Goal: Find specific page/section: Find specific page/section

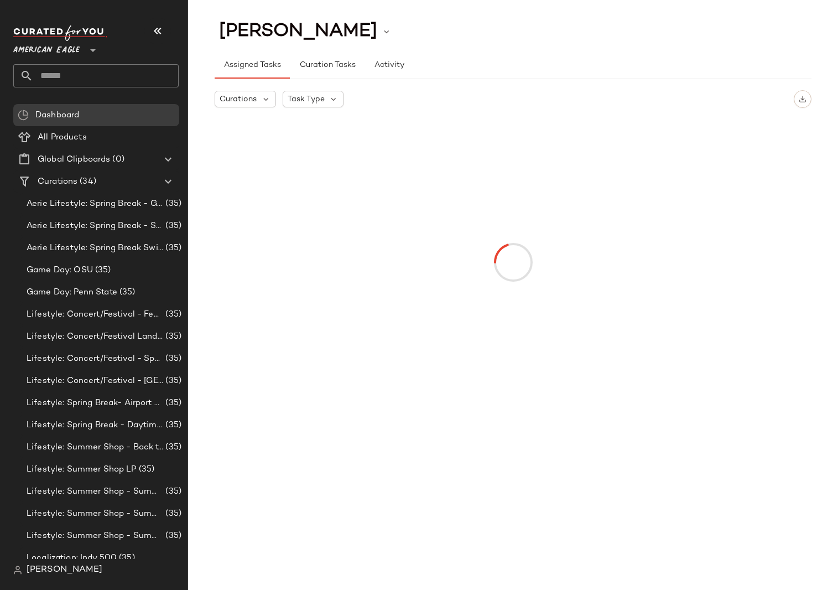
click at [58, 51] on span "American Eagle" at bounding box center [46, 48] width 66 height 20
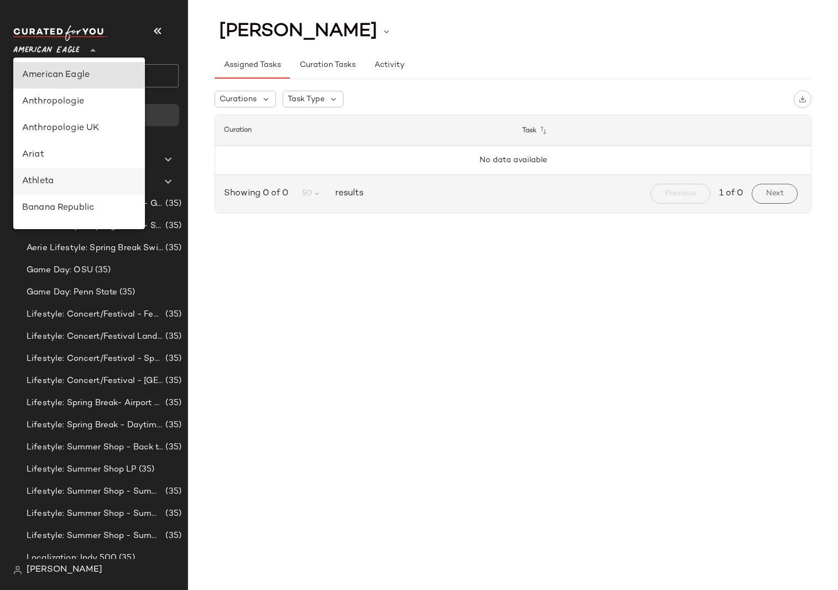
scroll to position [133, 0]
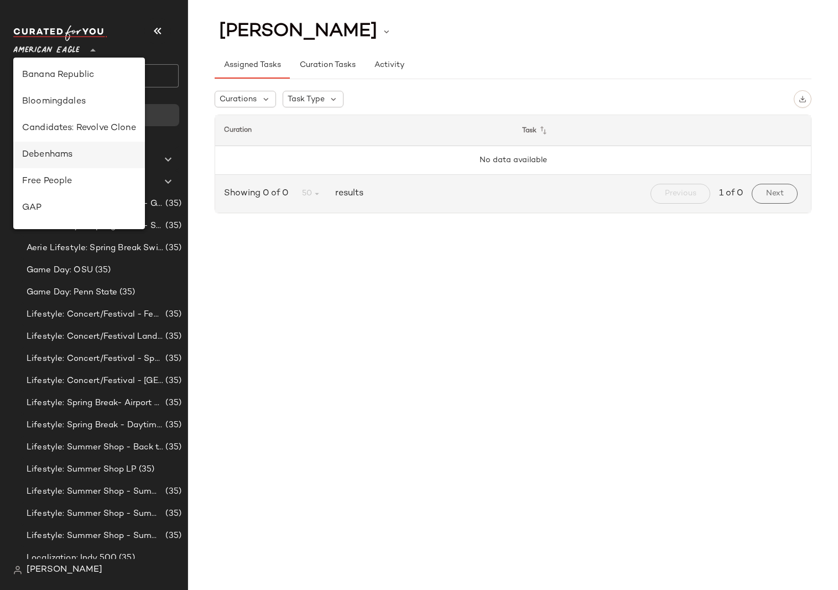
click at [54, 158] on div "Debenhams" at bounding box center [79, 154] width 114 height 13
type input "**"
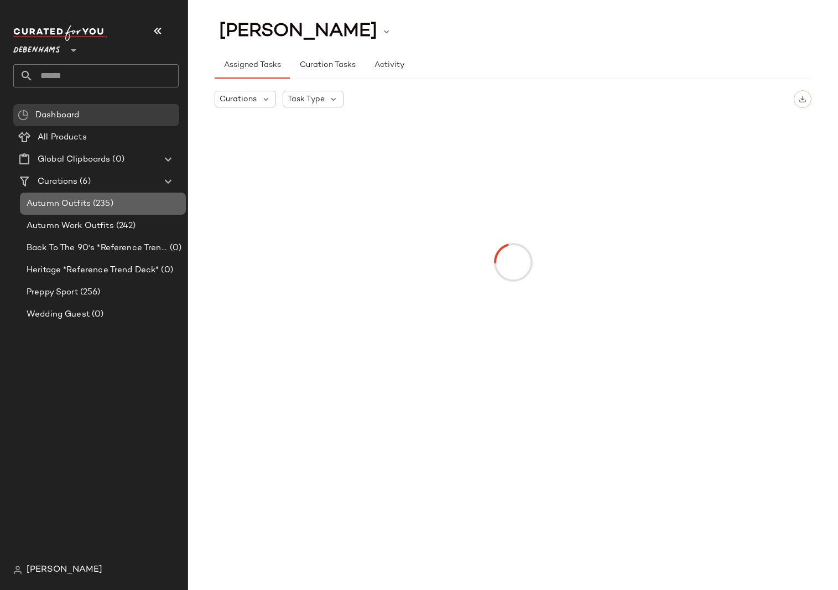
click at [95, 198] on span "(235)" at bounding box center [102, 204] width 23 height 13
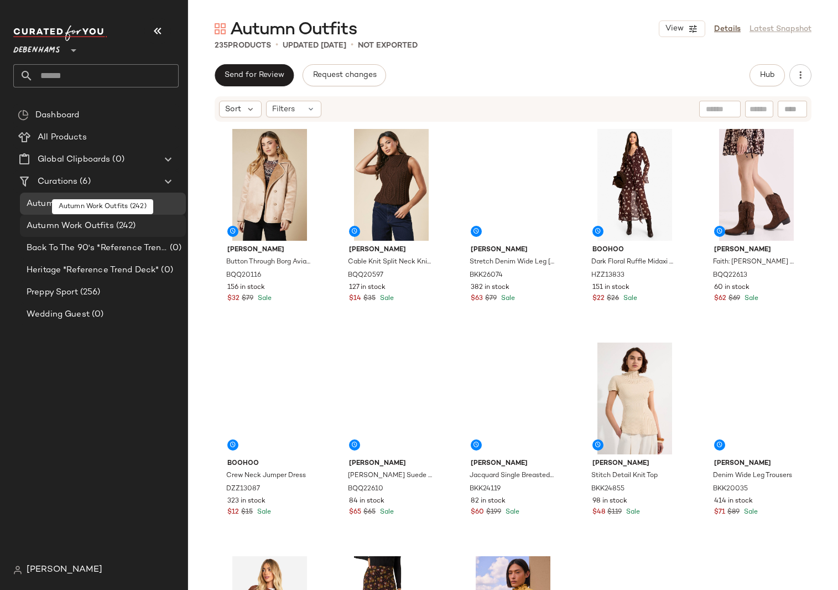
click at [93, 227] on span "Autumn Work Outfits" at bounding box center [70, 226] width 87 height 13
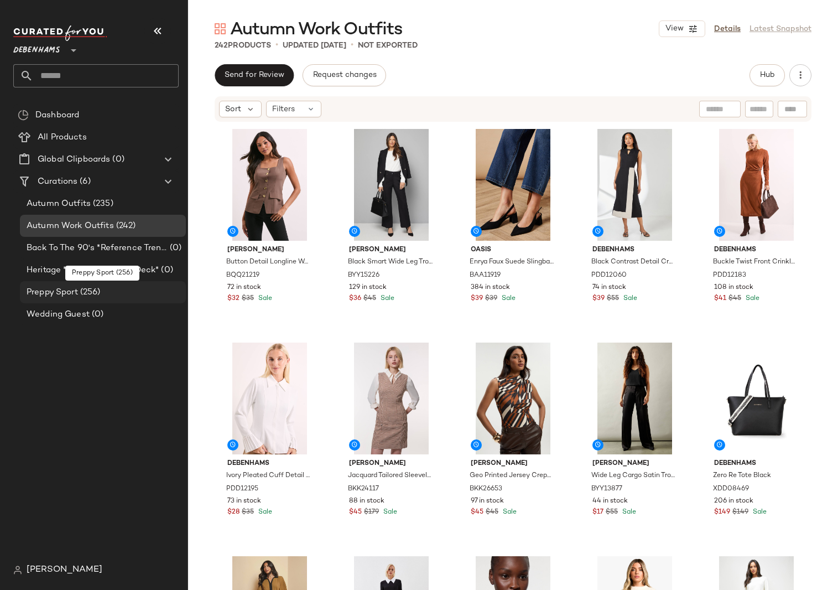
click at [85, 291] on span "(256)" at bounding box center [89, 292] width 23 height 13
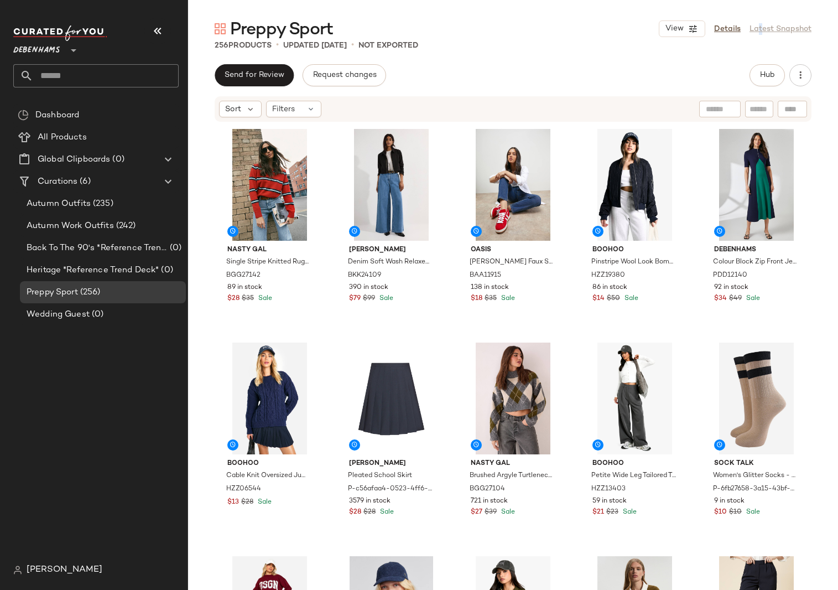
click at [755, 32] on div "View Details Latest Snapshot" at bounding box center [735, 28] width 153 height 17
click at [728, 30] on link "Details" at bounding box center [727, 29] width 27 height 12
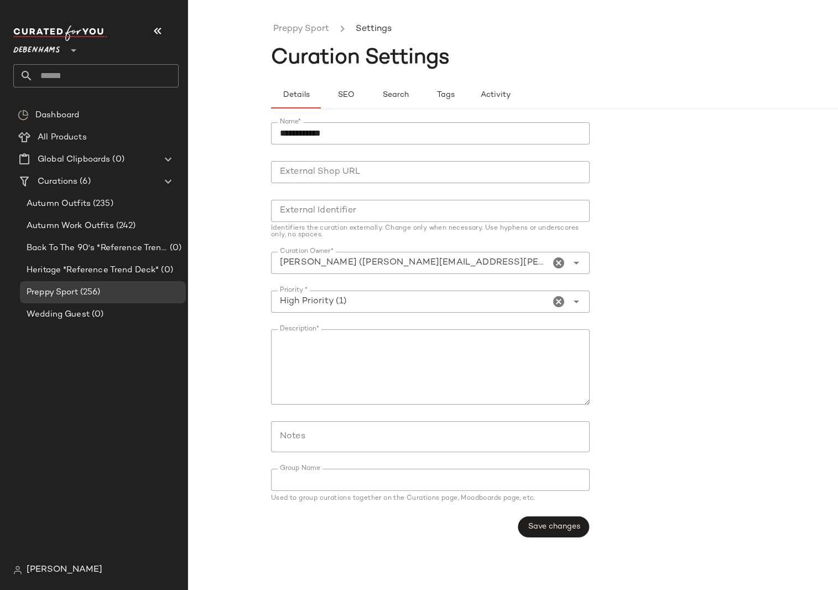
click at [682, 251] on form "**********" at bounding box center [596, 330] width 650 height 428
click at [421, 94] on button "SEO" at bounding box center [446, 95] width 50 height 27
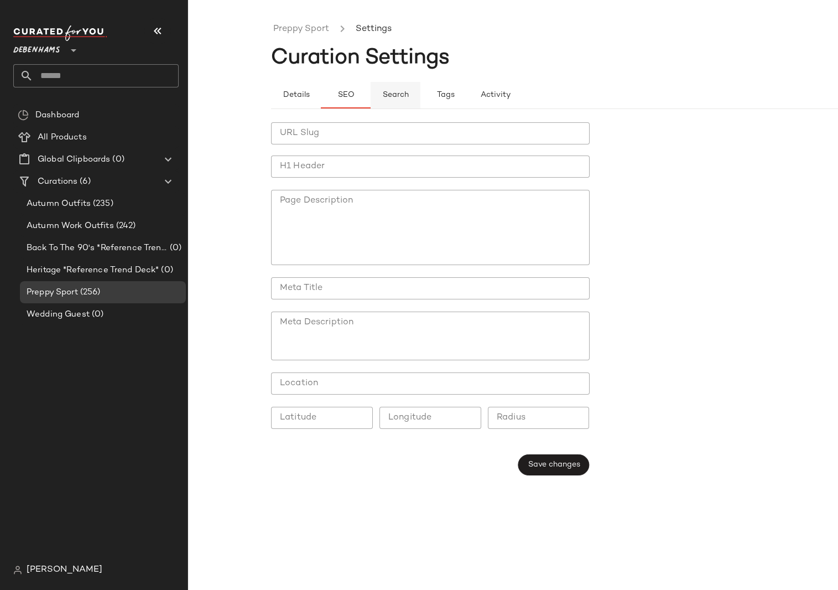
click at [470, 91] on button "Search" at bounding box center [495, 95] width 50 height 27
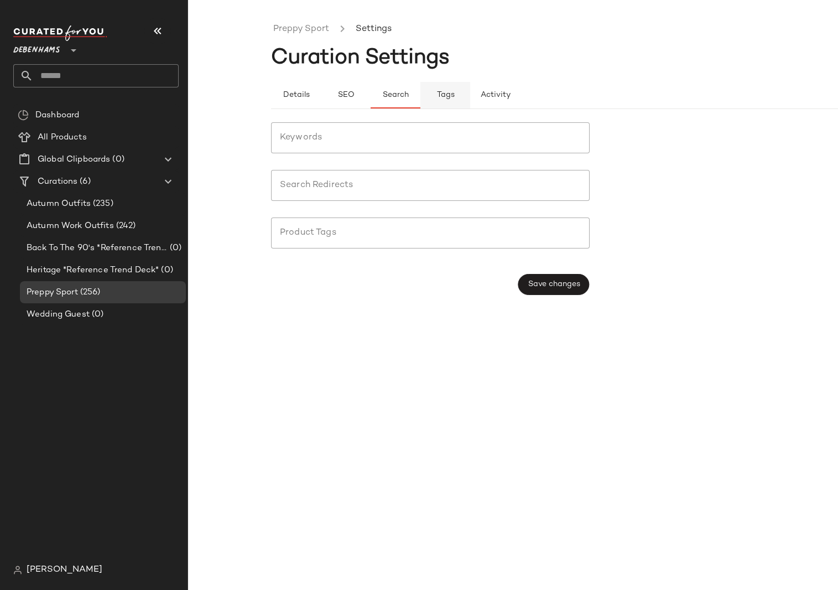
click at [444, 95] on span "Tags" at bounding box center [445, 95] width 18 height 9
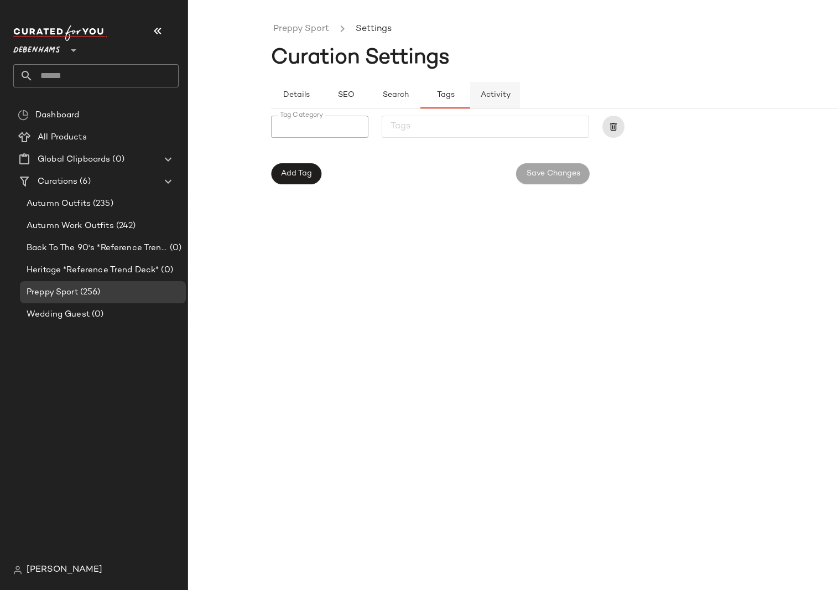
click at [505, 96] on span "Activity" at bounding box center [495, 95] width 30 height 9
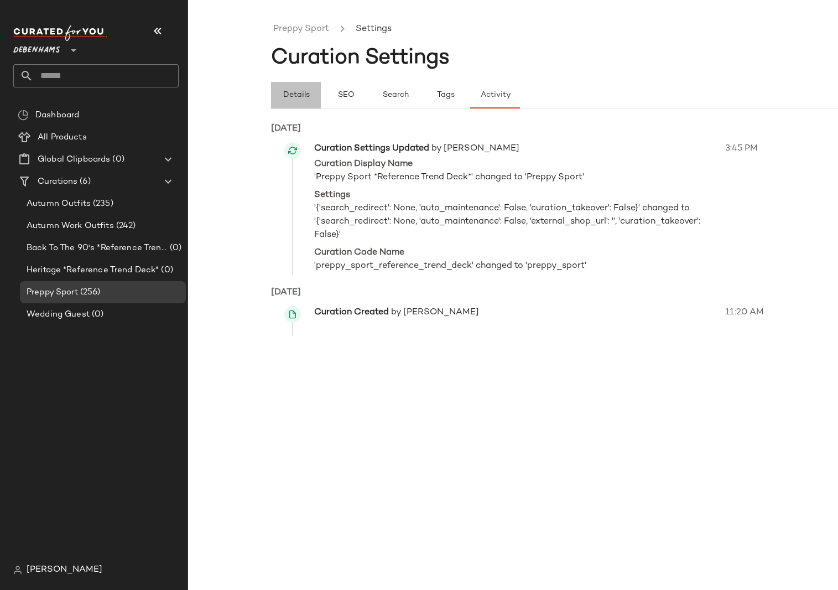
click at [292, 97] on span "Details" at bounding box center [295, 95] width 27 height 9
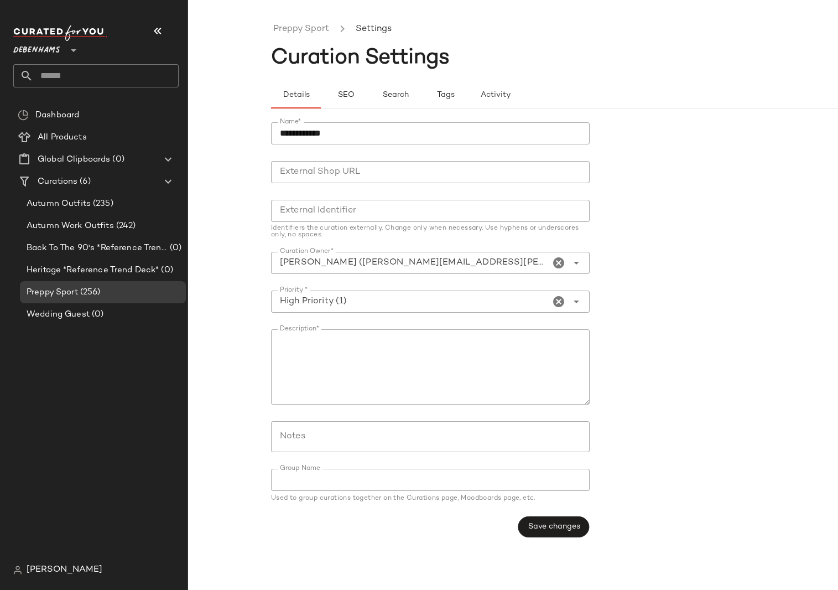
type button "details"
